Goal: Transaction & Acquisition: Purchase product/service

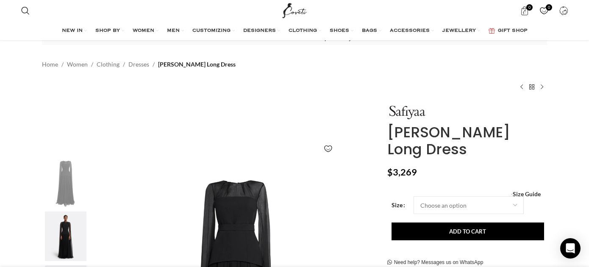
scroll to position [26, 0]
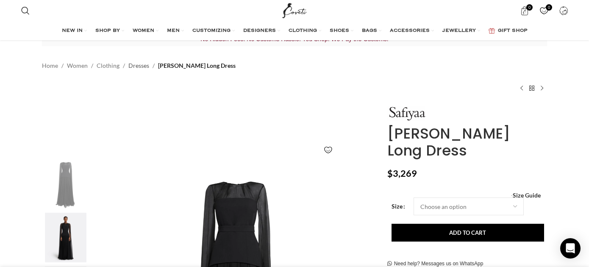
click at [143, 67] on link "Dresses" at bounding box center [138, 65] width 21 height 9
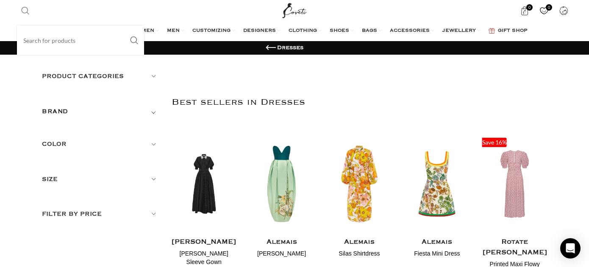
click at [27, 11] on span "Search" at bounding box center [25, 10] width 8 height 8
click at [43, 41] on input "Search" at bounding box center [80, 40] width 127 height 30
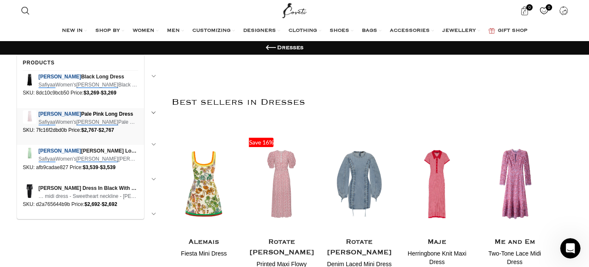
click at [40, 122] on em "Safiyaa" at bounding box center [47, 122] width 17 height 6
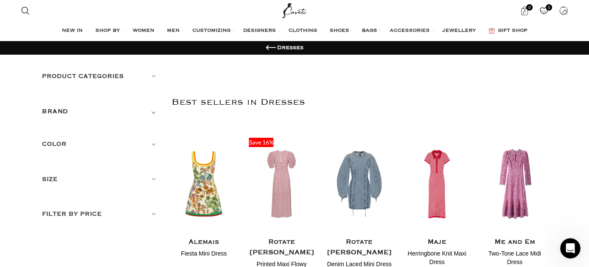
type input "safiyaa [PERSON_NAME]"
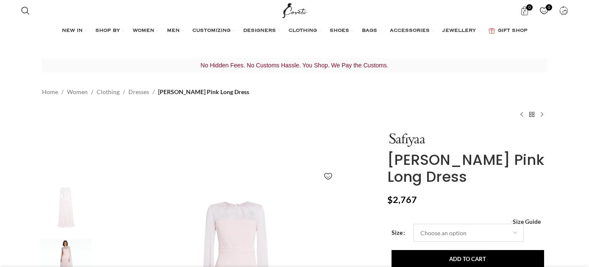
click at [442, 224] on select "Choose an option 4 UK 6 UK 8 UK 10 UK 12 UK 14 UK 16 UK 18 UK" at bounding box center [469, 233] width 110 height 18
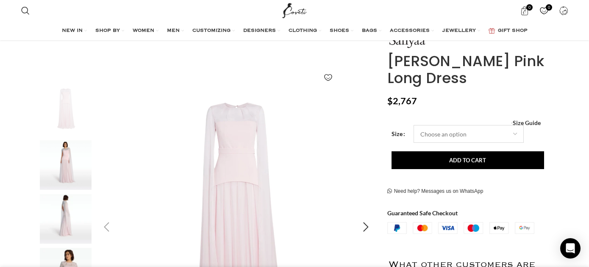
scroll to position [98, 0]
click at [480, 138] on select "Choose an option 4 UK 6 UK 8 UK 10 UK 12 UK 14 UK 16 UK 18 UK" at bounding box center [469, 134] width 110 height 18
click at [531, 123] on span "Size Guide" at bounding box center [527, 123] width 28 height 0
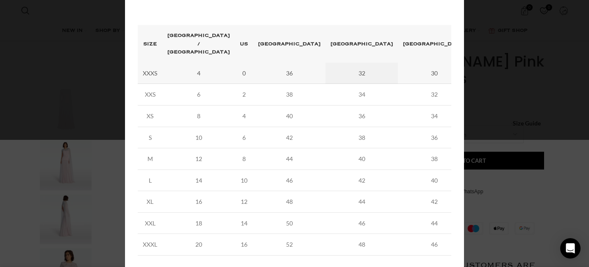
scroll to position [0, 892]
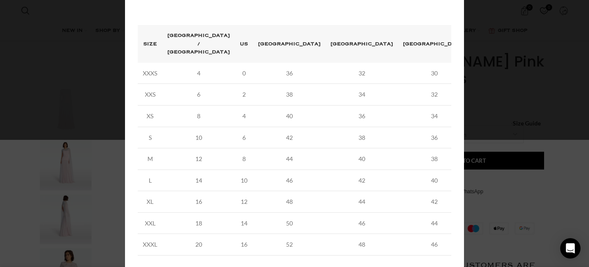
click at [509, 107] on div "× Women's clothing size guide Women Clothing Size Guide Women's clothing size g…" at bounding box center [294, 81] width 582 height 416
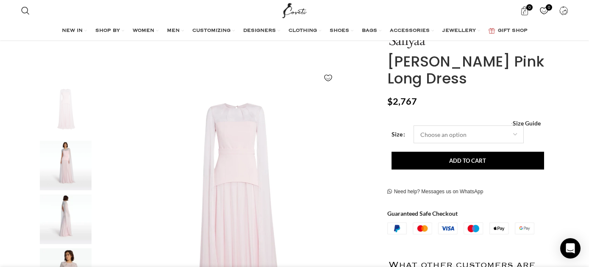
click at [486, 128] on select "Choose an option 4 UK 6 UK 8 UK 10 UK 12 UK 14 UK 16 UK 18 UK" at bounding box center [469, 134] width 110 height 18
select select "14-uk"
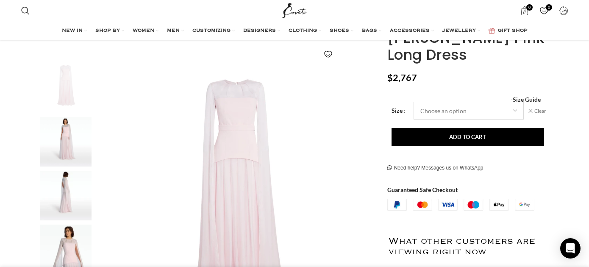
scroll to position [0, 981]
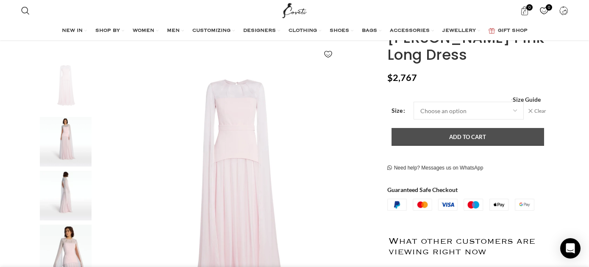
click at [458, 139] on button "Add to cart" at bounding box center [467, 137] width 153 height 18
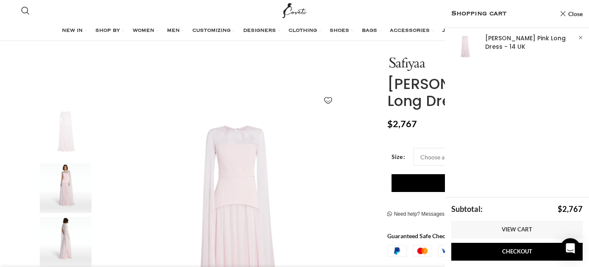
scroll to position [0, 1070]
